Goal: Information Seeking & Learning: Learn about a topic

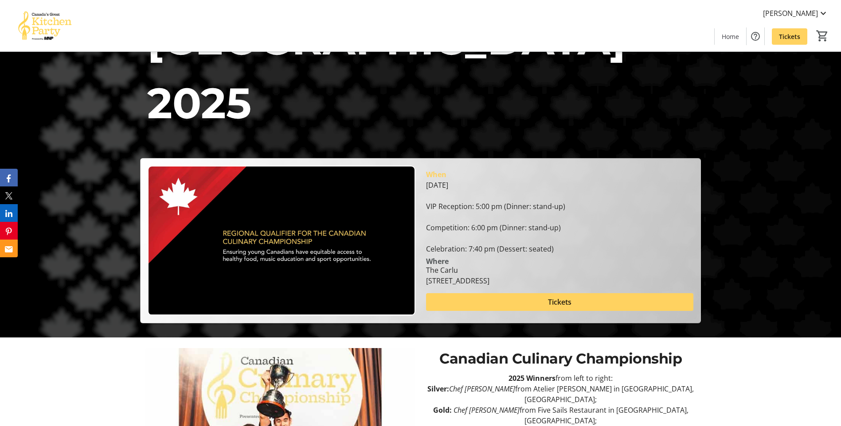
scroll to position [133, 0]
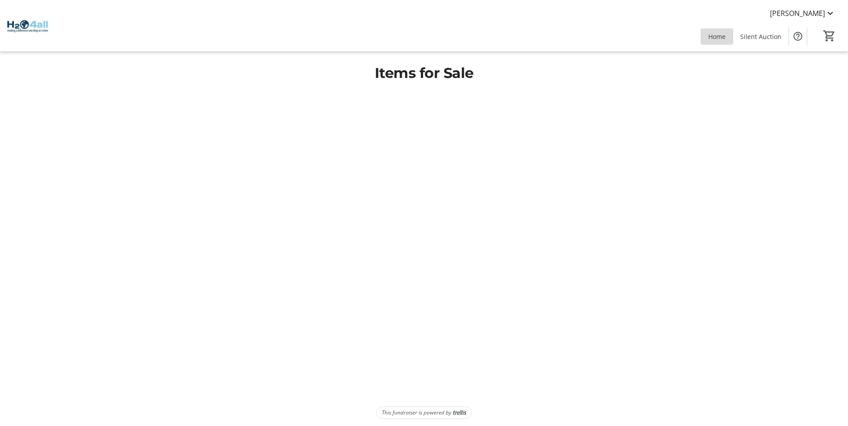
click at [732, 35] on span at bounding box center [716, 36] width 31 height 21
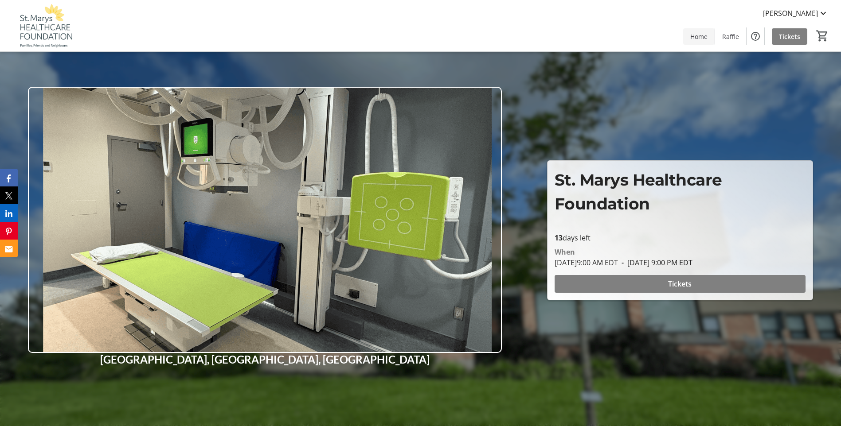
click at [700, 40] on span "Home" at bounding box center [698, 36] width 17 height 9
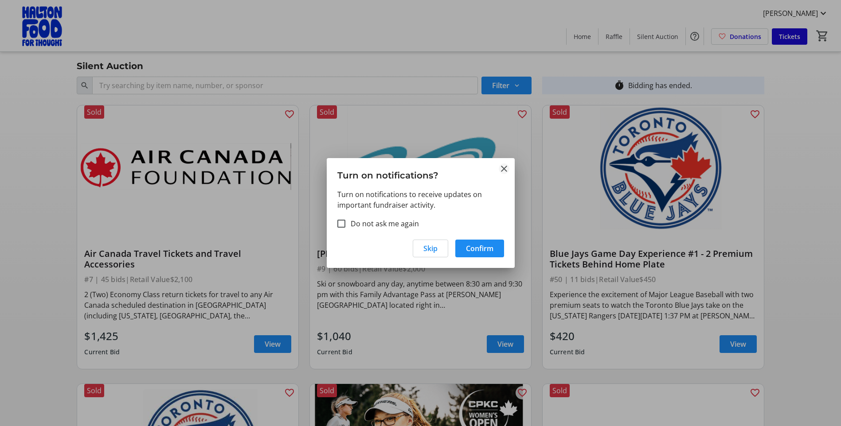
click at [506, 171] on mat-icon "Close" at bounding box center [504, 169] width 11 height 11
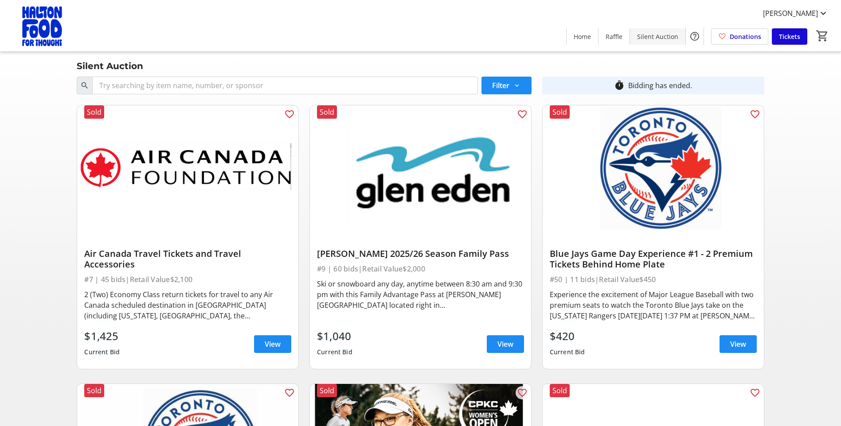
click at [675, 42] on span at bounding box center [657, 36] width 55 height 21
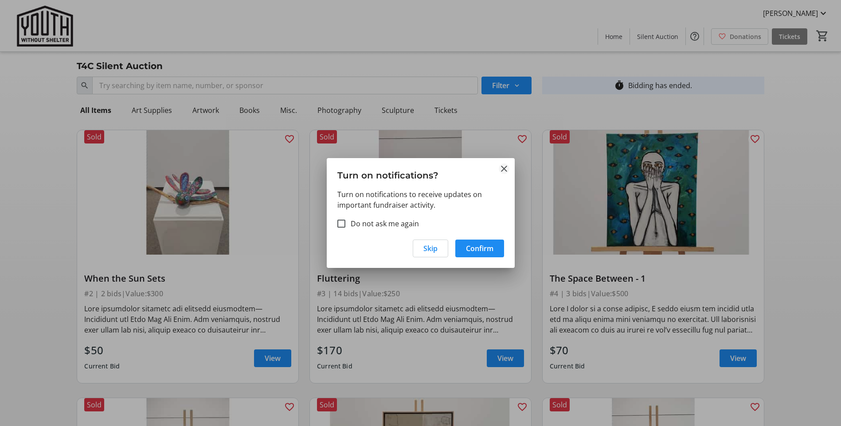
click at [501, 168] on mat-icon "Close" at bounding box center [504, 169] width 11 height 11
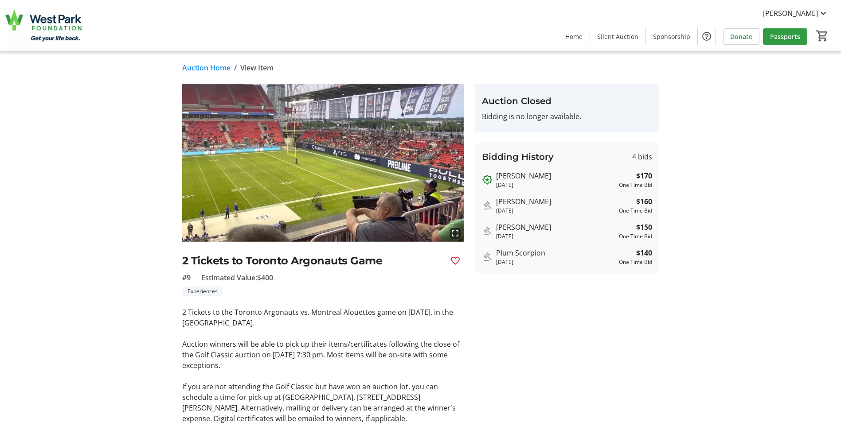
click at [220, 65] on link "Auction Home" at bounding box center [206, 68] width 48 height 11
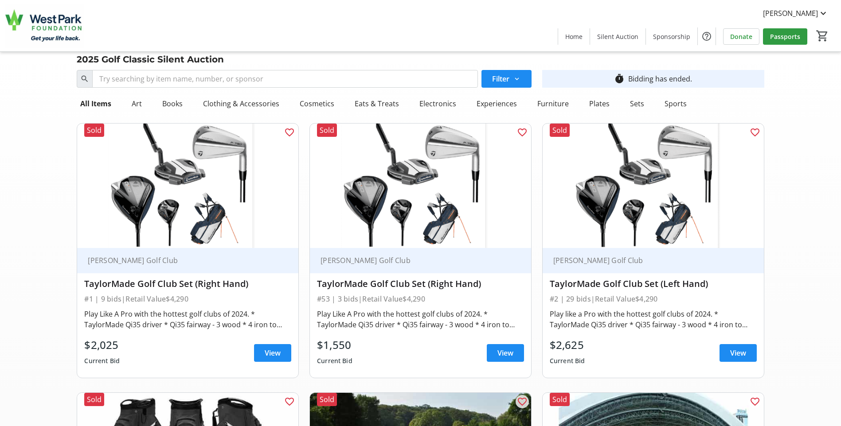
scroll to position [26, 0]
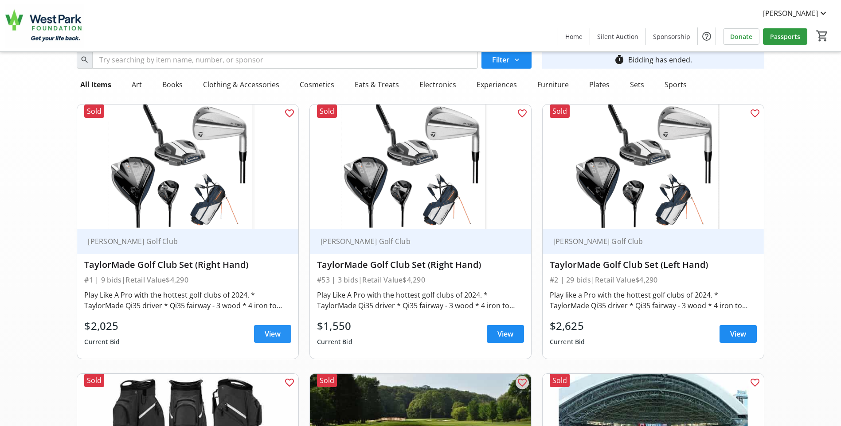
click at [280, 336] on span "View" at bounding box center [273, 334] width 16 height 11
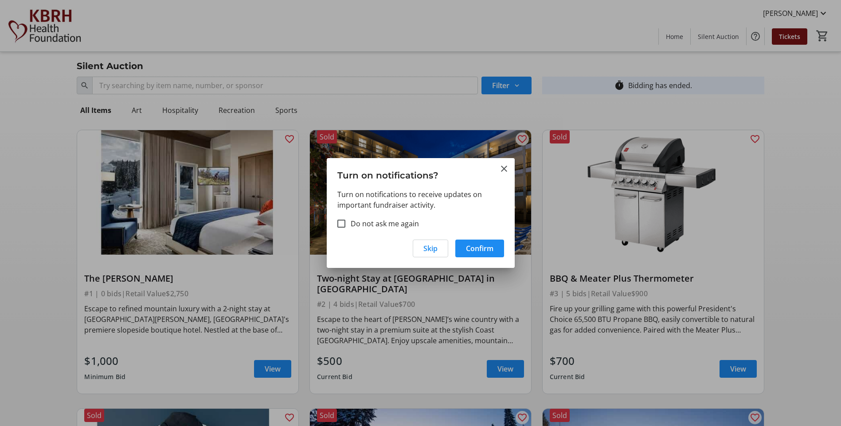
click at [516, 118] on div at bounding box center [420, 213] width 841 height 426
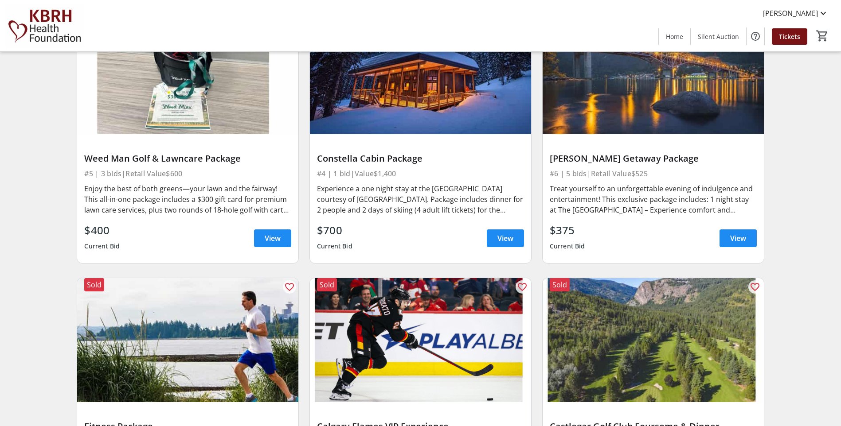
scroll to position [443, 0]
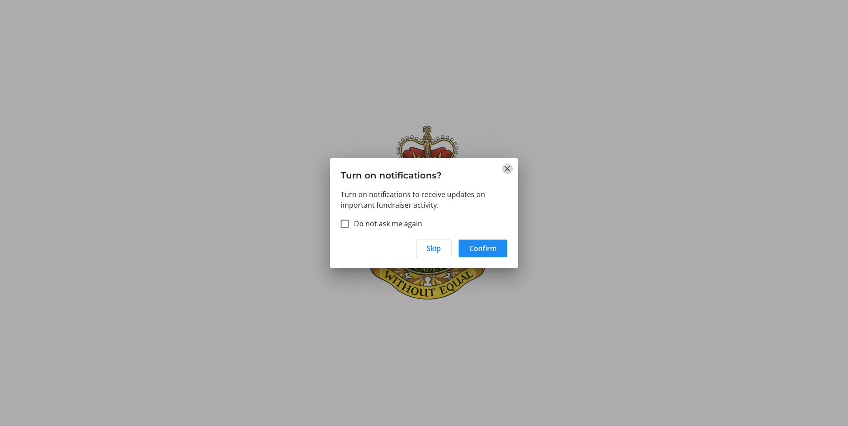
click at [506, 169] on mat-icon "Close" at bounding box center [507, 169] width 11 height 11
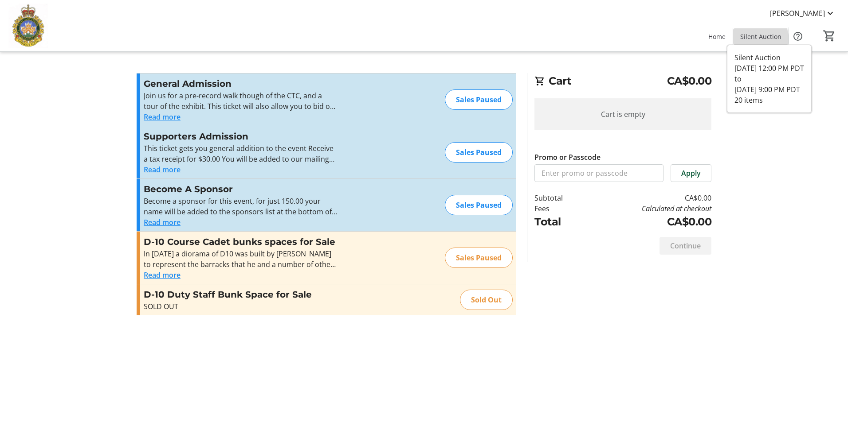
click at [751, 41] on span at bounding box center [760, 36] width 55 height 21
